Goal: Navigation & Orientation: Go to known website

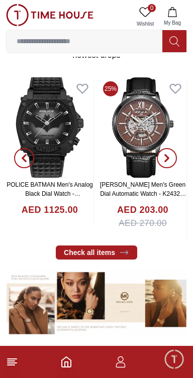
click at [18, 364] on icon at bounding box center [12, 362] width 12 height 12
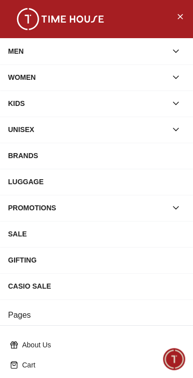
scroll to position [160, 0]
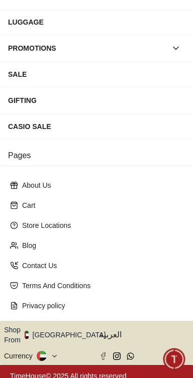
click at [109, 331] on icon "button" at bounding box center [111, 335] width 4 height 8
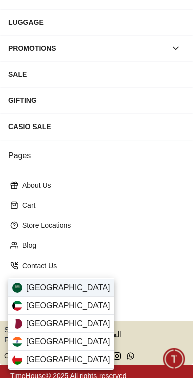
click at [75, 286] on div "[GEOGRAPHIC_DATA]" at bounding box center [61, 288] width 106 height 18
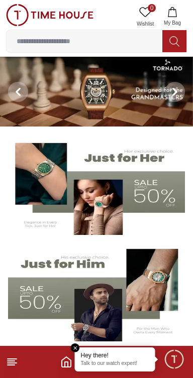
click at [119, 104] on img at bounding box center [96, 92] width 193 height 70
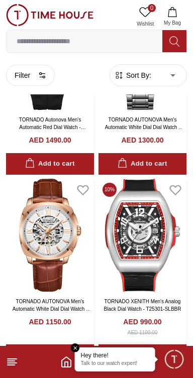
scroll to position [381, 0]
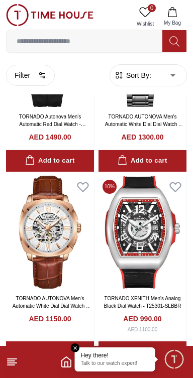
click at [13, 359] on line at bounding box center [12, 359] width 9 height 0
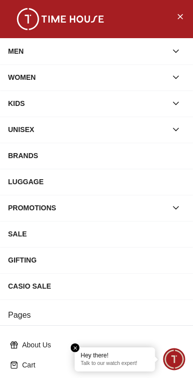
scroll to position [160, 0]
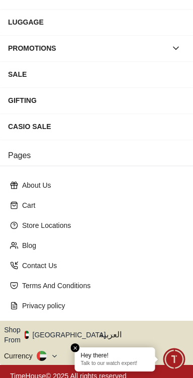
click at [72, 325] on button "Shop From UAE" at bounding box center [58, 335] width 109 height 20
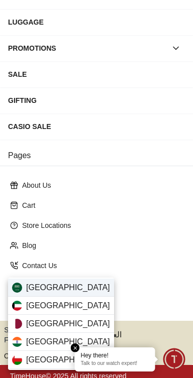
click at [76, 286] on div "Saudi Arabia" at bounding box center [61, 288] width 106 height 18
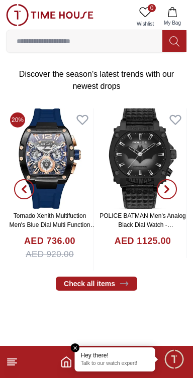
scroll to position [315, 0]
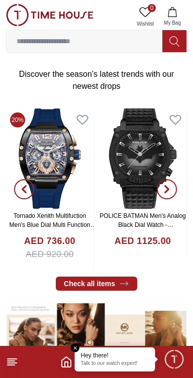
click at [14, 359] on line at bounding box center [12, 359] width 9 height 0
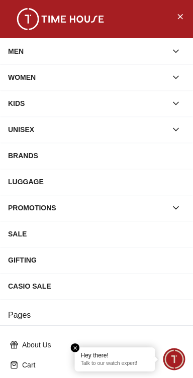
scroll to position [160, 0]
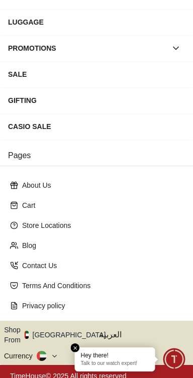
click at [65, 327] on button "Shop From [GEOGRAPHIC_DATA]" at bounding box center [58, 335] width 109 height 20
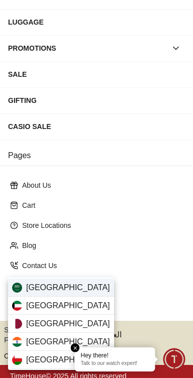
click at [64, 294] on div "Saudi Arabia" at bounding box center [61, 288] width 106 height 18
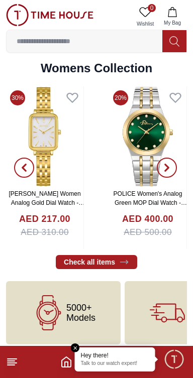
scroll to position [2304, 0]
